Goal: Task Accomplishment & Management: Manage account settings

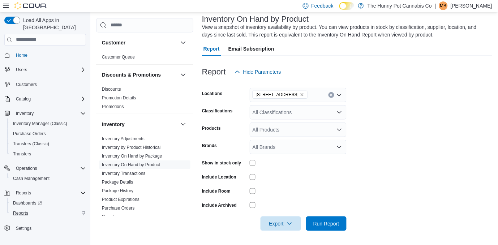
scroll to position [44, 0]
click at [28, 176] on span "Cash Management" at bounding box center [31, 179] width 36 height 6
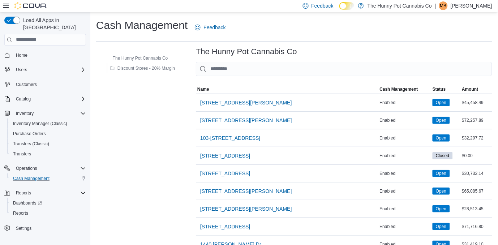
scroll to position [187, 0]
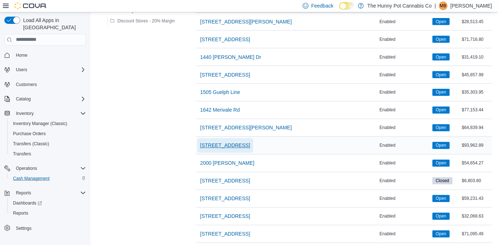
click at [225, 143] on span "[STREET_ADDRESS]" at bounding box center [225, 145] width 50 height 7
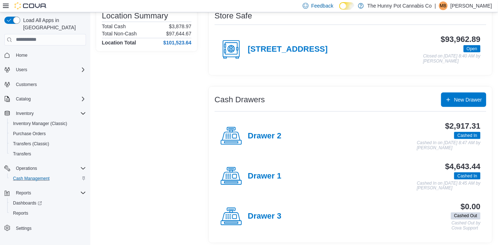
scroll to position [69, 0]
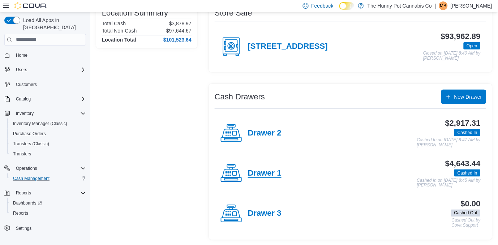
click at [258, 172] on h4 "Drawer 1" at bounding box center [265, 173] width 34 height 9
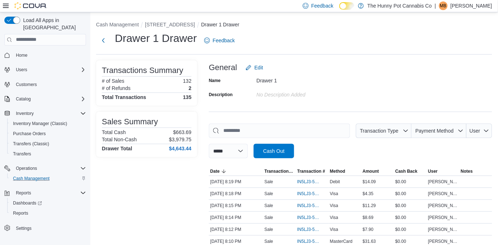
scroll to position [261, 0]
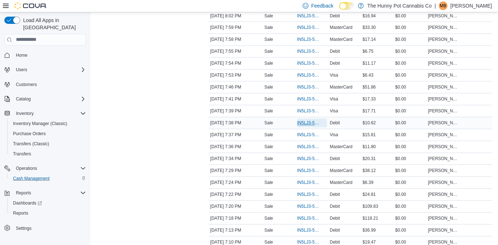
click at [314, 125] on span "IN5LJ3-5752727" at bounding box center [308, 123] width 23 height 6
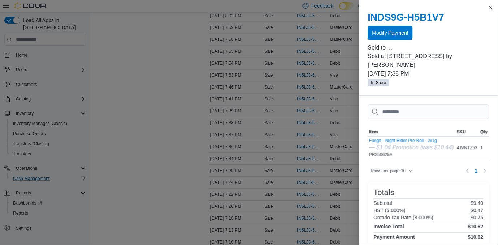
click at [390, 36] on span "Modify Payment" at bounding box center [390, 33] width 36 height 14
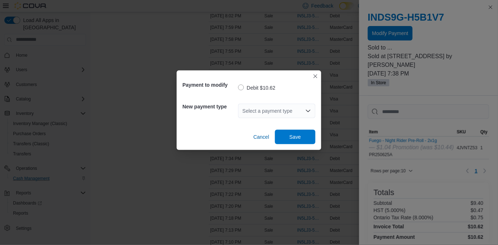
click at [277, 109] on div "Select a payment type" at bounding box center [276, 111] width 77 height 14
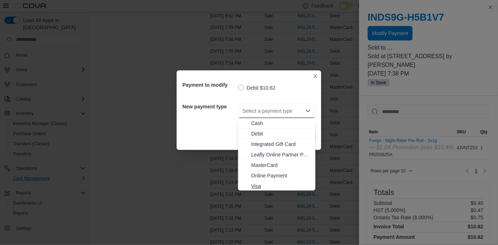
click at [257, 188] on span "Visa" at bounding box center [281, 186] width 60 height 7
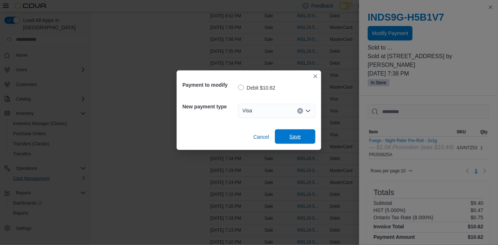
click at [294, 135] on span "Save" at bounding box center [295, 136] width 12 height 7
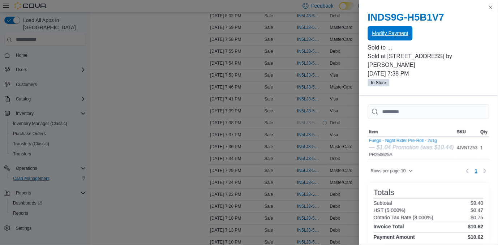
scroll to position [0, 0]
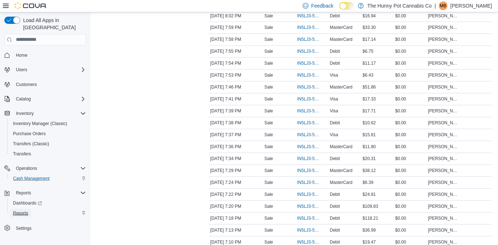
click at [21, 210] on span "Reports" at bounding box center [20, 213] width 15 height 6
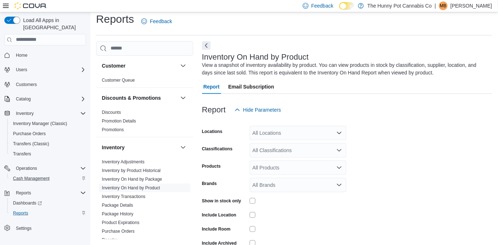
scroll to position [24, 0]
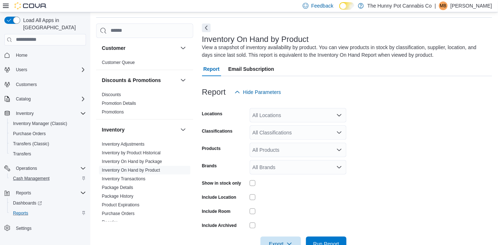
click at [279, 120] on div "All Locations" at bounding box center [298, 115] width 97 height 14
type input "***"
click at [284, 129] on span "[STREET_ADDRESS]" at bounding box center [290, 127] width 50 height 7
click at [410, 170] on form "Locations [STREET_ADDRESS] Classifications All Classifications Products All Pro…" at bounding box center [347, 175] width 290 height 152
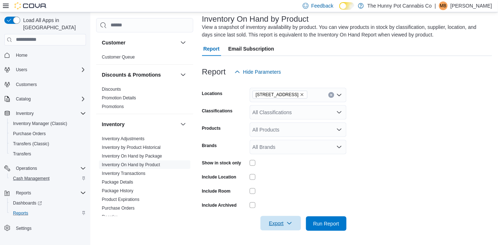
click at [285, 221] on span "Export" at bounding box center [281, 223] width 32 height 14
click at [285, 184] on button "Export to Excel" at bounding box center [281, 180] width 41 height 14
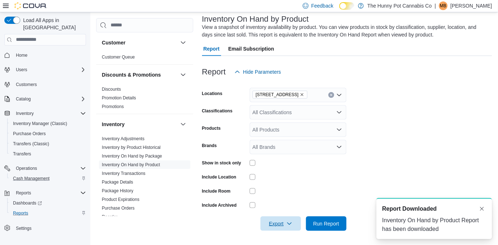
scroll to position [0, 0]
